Goal: Navigation & Orientation: Find specific page/section

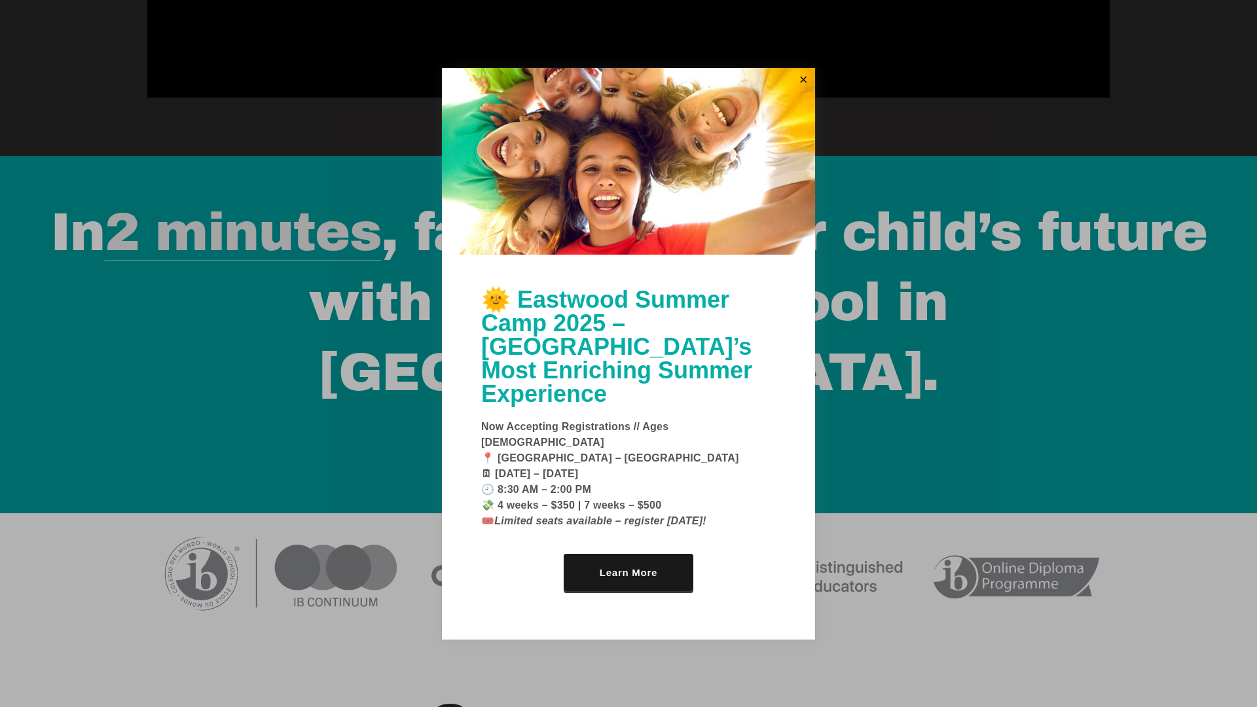
scroll to position [2447, 0]
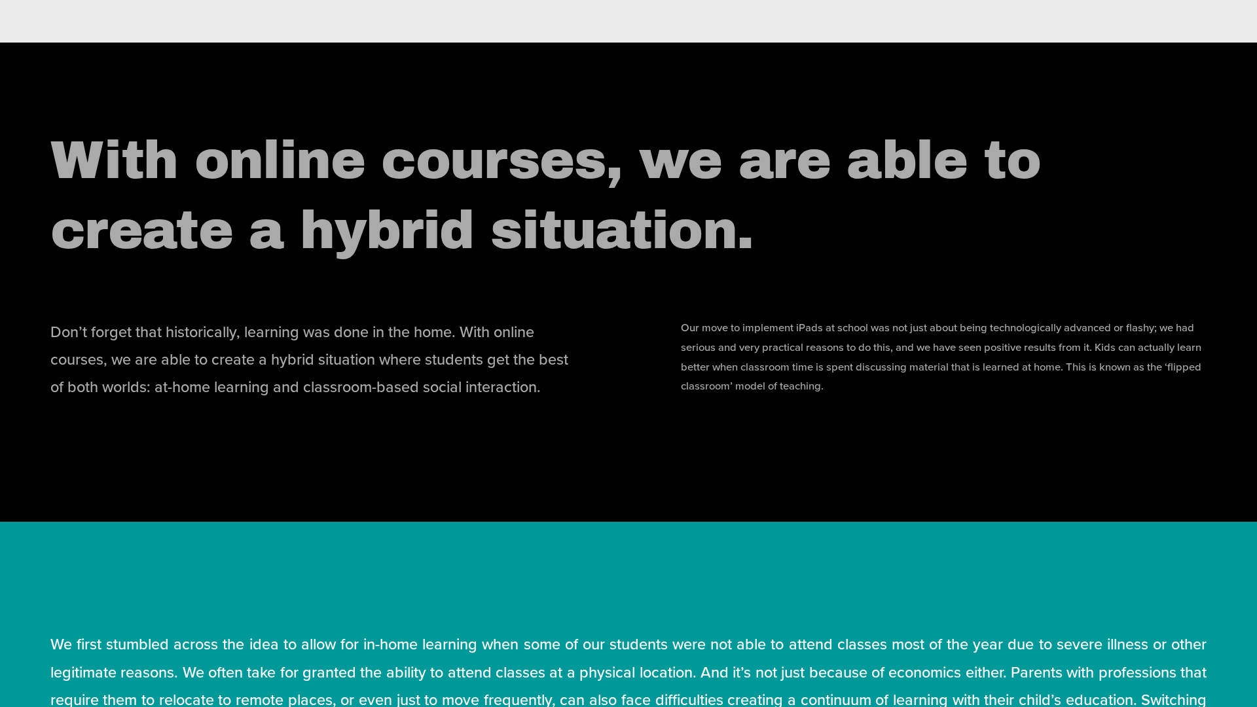
scroll to position [2447, 0]
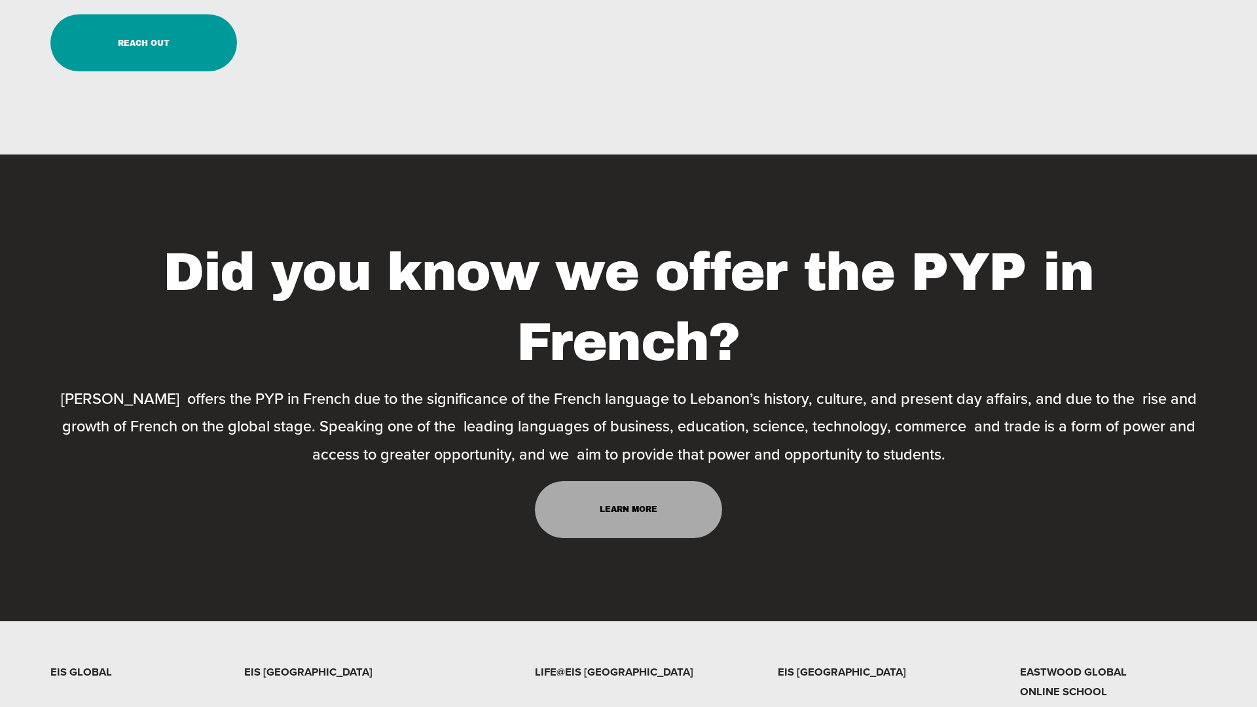
scroll to position [1623, 0]
